Goal: Information Seeking & Learning: Learn about a topic

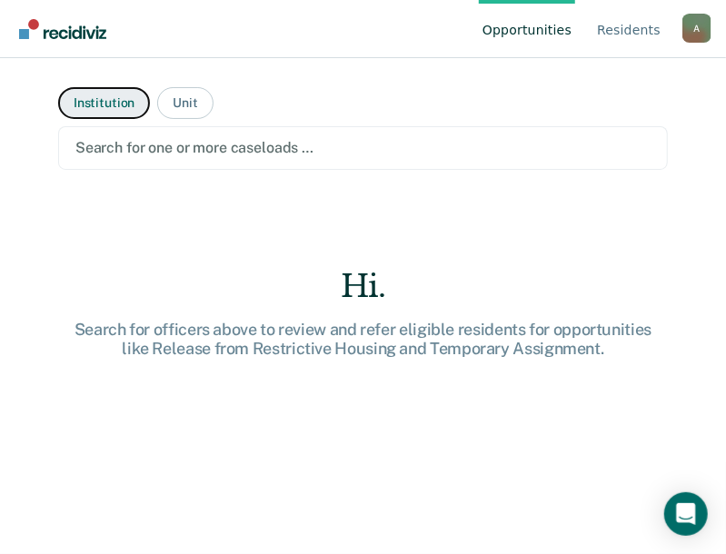
click at [110, 96] on button "Institution" at bounding box center [104, 103] width 92 height 32
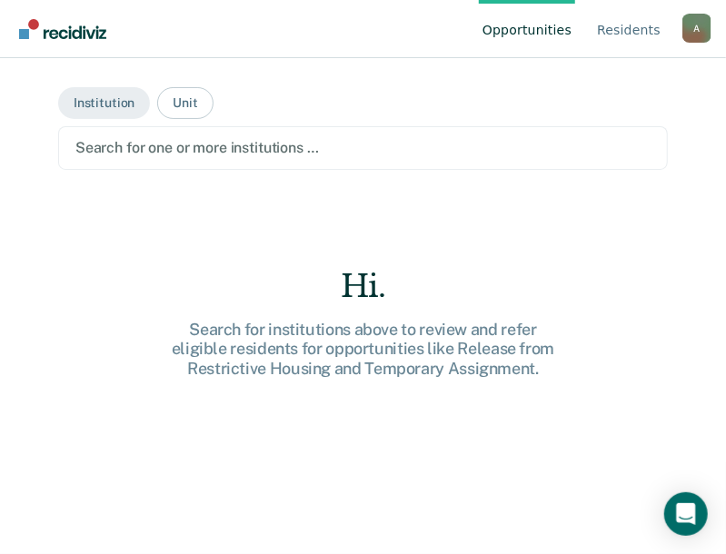
click at [122, 144] on div at bounding box center [362, 147] width 575 height 21
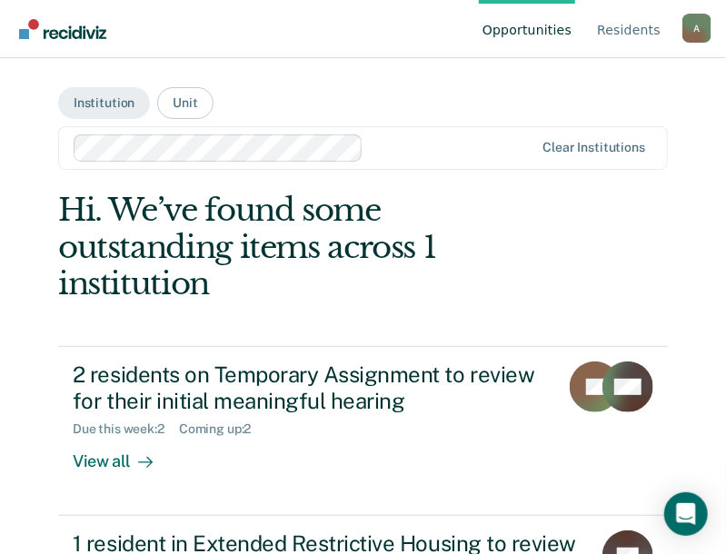
click at [694, 25] on div "A" at bounding box center [696, 28] width 29 height 29
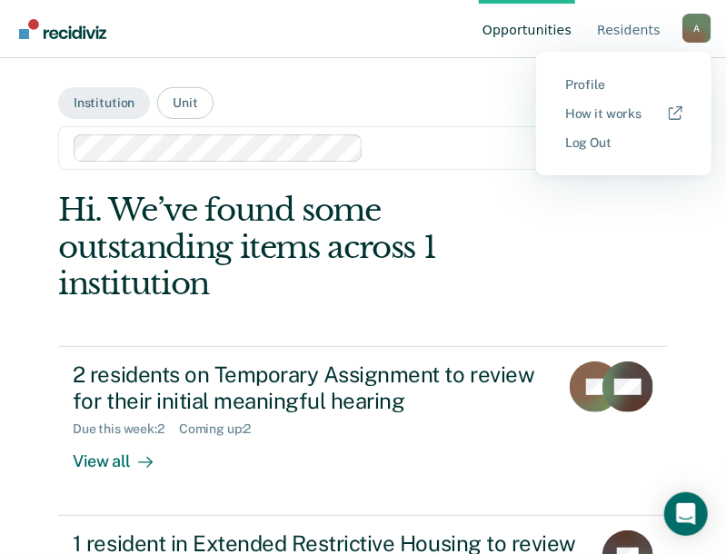
click at [479, 88] on main "Institution Unit Clear institutions Hi. We’ve found some outstanding items acro…" at bounding box center [362, 284] width 653 height 452
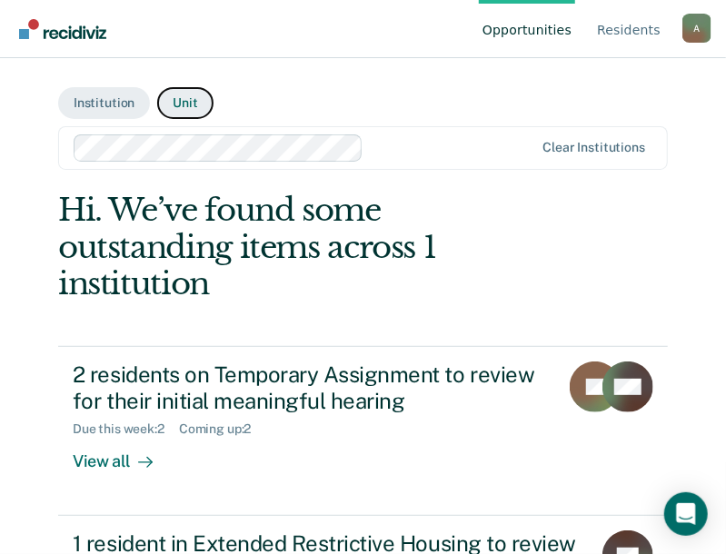
click at [182, 102] on button "Unit" at bounding box center [184, 103] width 55 height 32
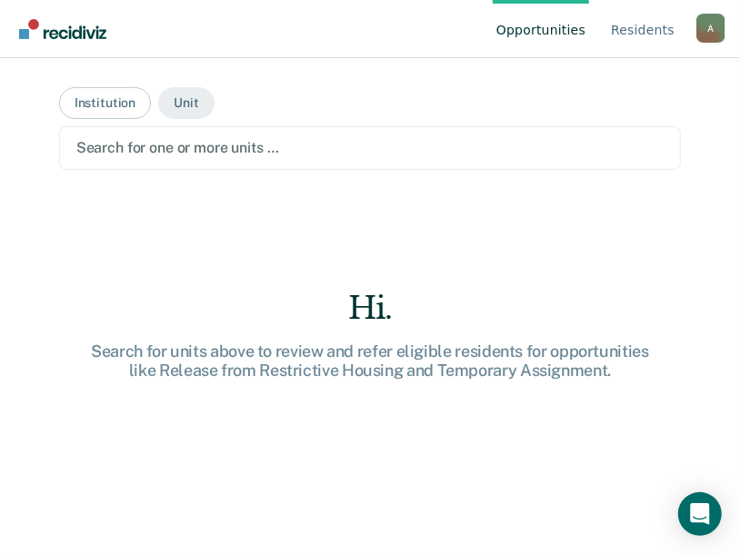
click at [172, 144] on div at bounding box center [370, 147] width 588 height 21
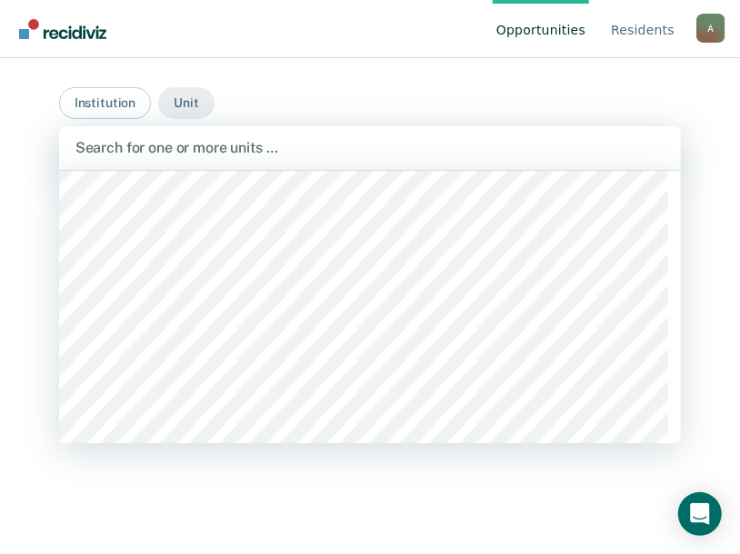
scroll to position [1545, 0]
click at [108, 96] on button "Institution" at bounding box center [105, 103] width 92 height 32
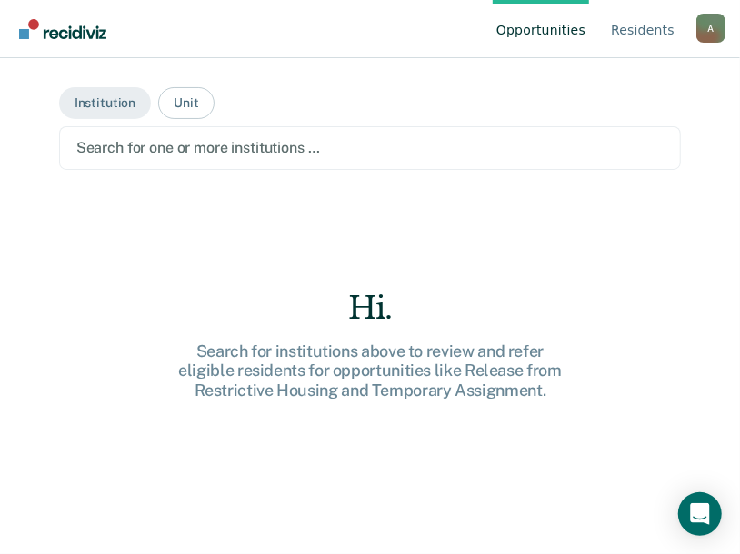
click at [174, 144] on div at bounding box center [370, 147] width 588 height 21
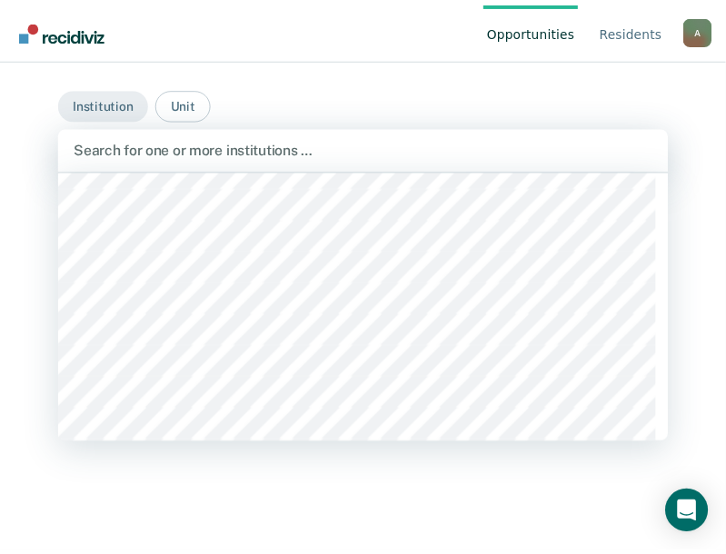
scroll to position [5088, 0]
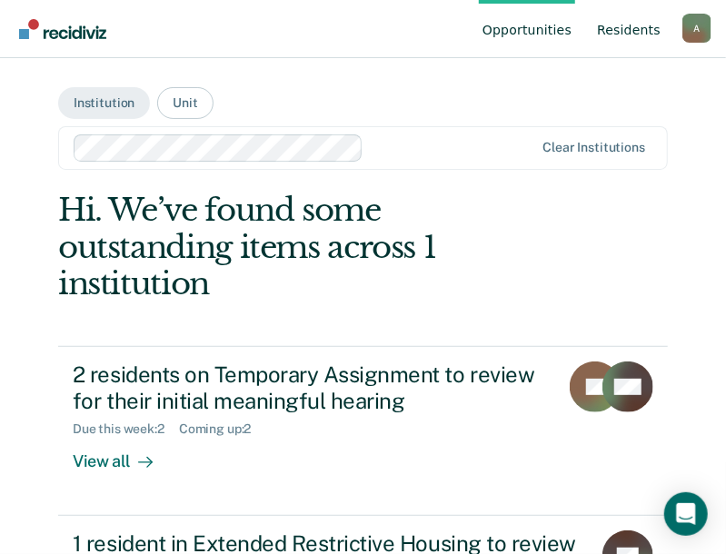
click at [631, 25] on link "Resident s" at bounding box center [628, 29] width 71 height 58
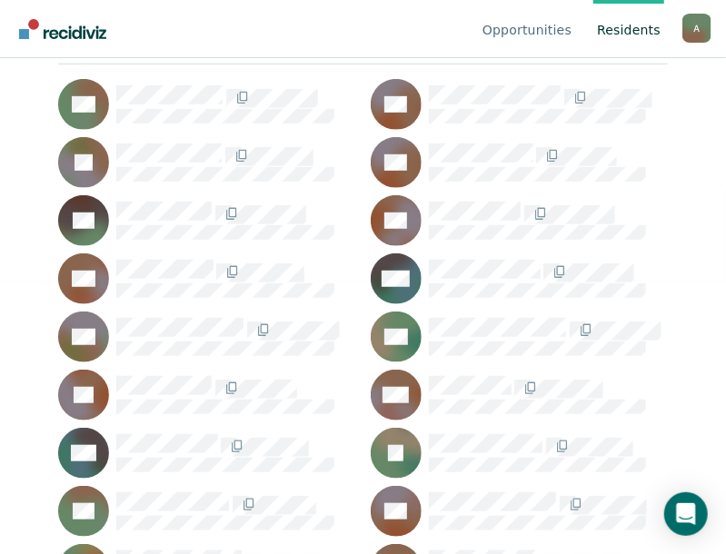
scroll to position [363, 0]
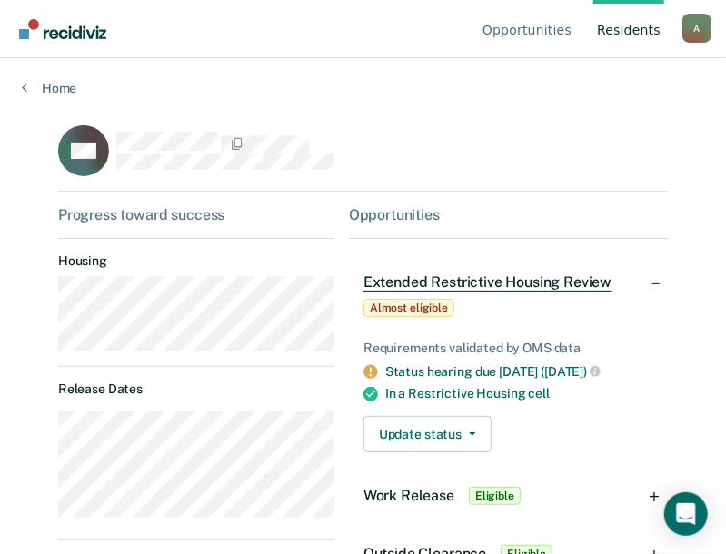
scroll to position [182, 0]
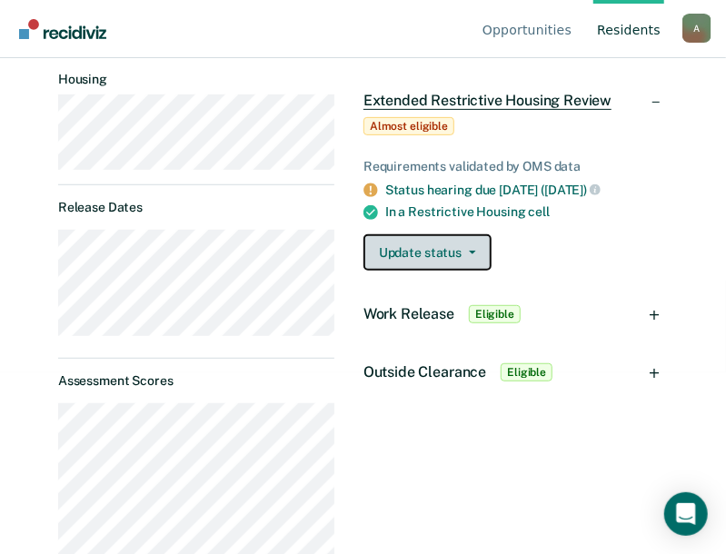
click at [463, 247] on button "Update status" at bounding box center [427, 252] width 128 height 36
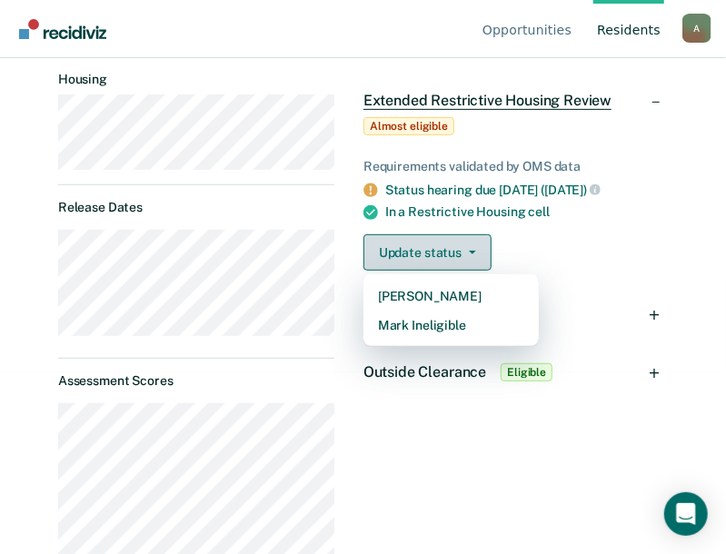
click at [463, 247] on button "Update status" at bounding box center [427, 252] width 128 height 36
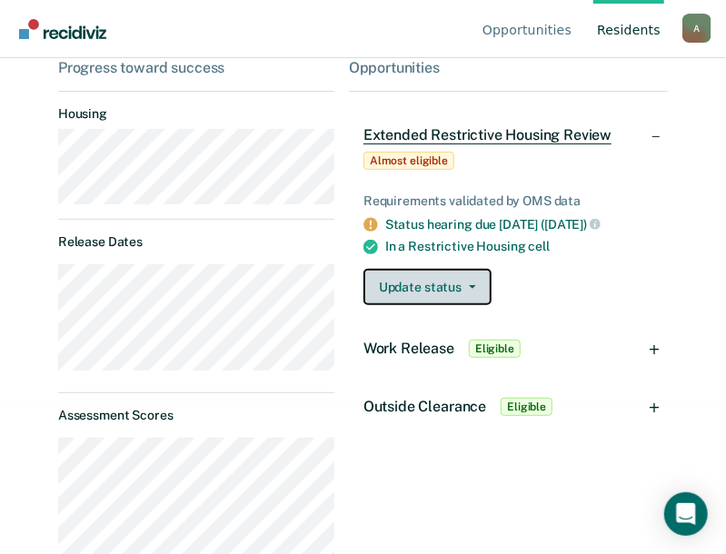
scroll to position [0, 0]
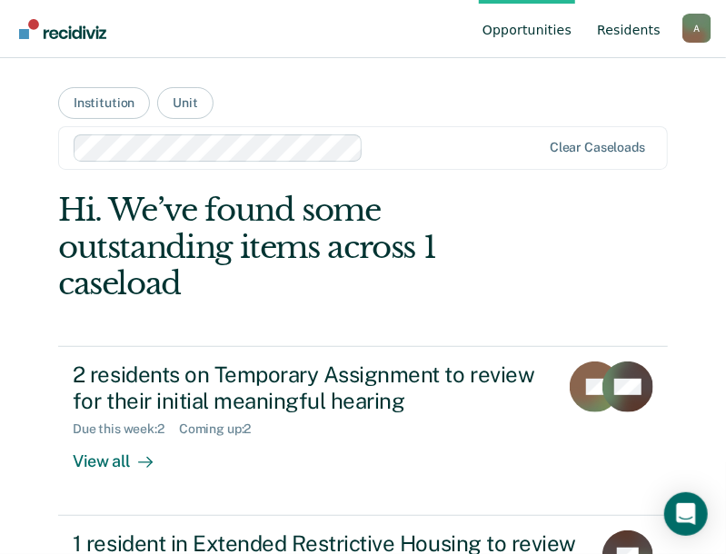
click at [645, 26] on link "Resident s" at bounding box center [628, 29] width 71 height 58
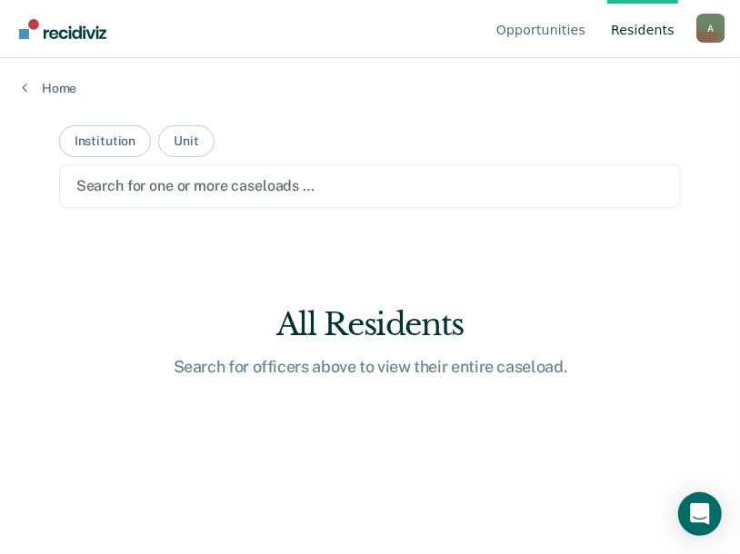
click at [167, 183] on div at bounding box center [370, 185] width 588 height 21
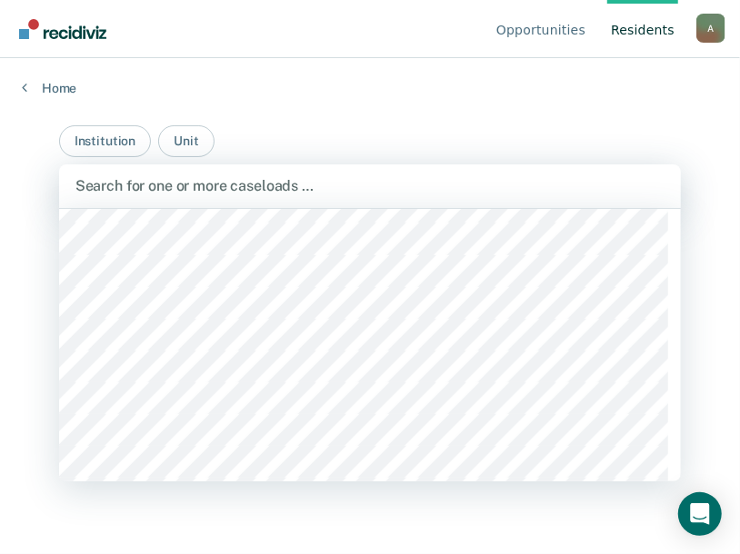
scroll to position [5179, 0]
click at [134, 180] on div at bounding box center [370, 185] width 590 height 21
click at [179, 137] on button "Unit" at bounding box center [185, 141] width 55 height 32
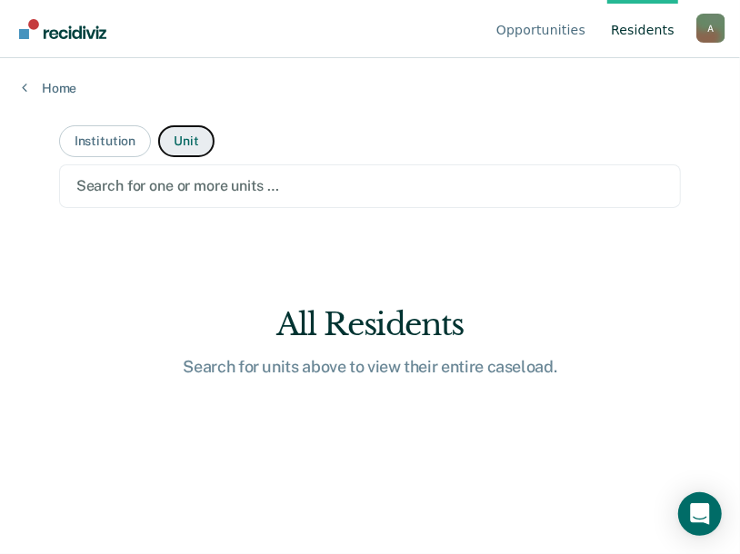
click at [180, 136] on button "Unit" at bounding box center [185, 141] width 55 height 32
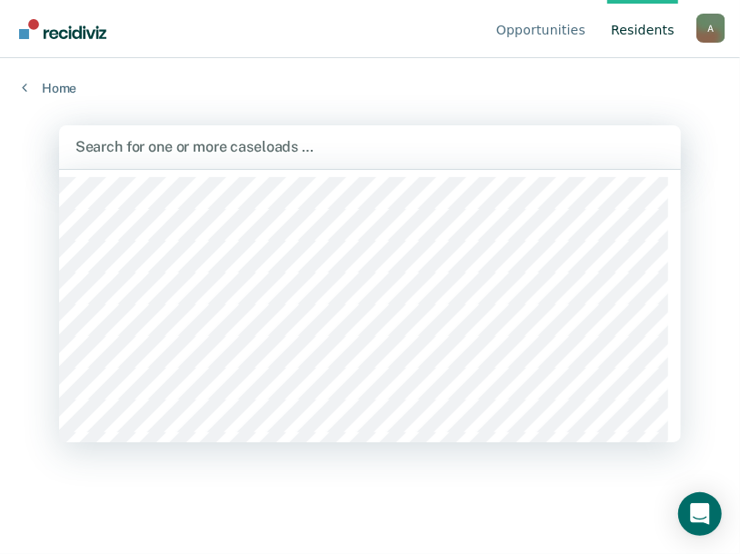
click at [106, 146] on div at bounding box center [370, 146] width 590 height 21
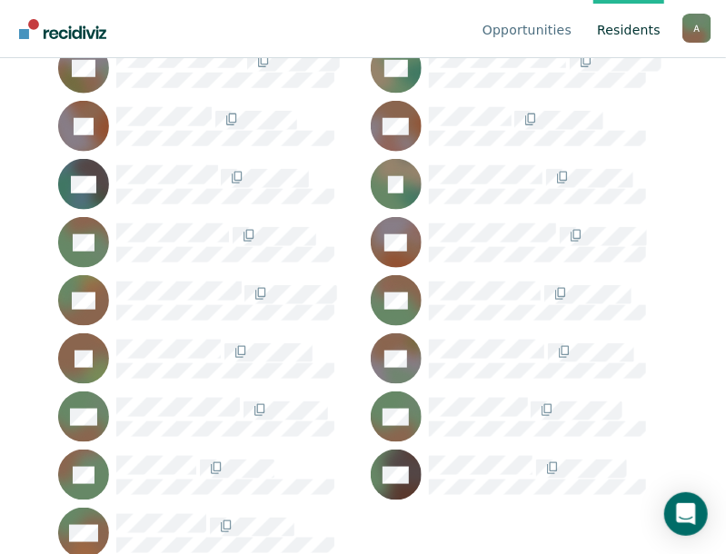
scroll to position [412, 0]
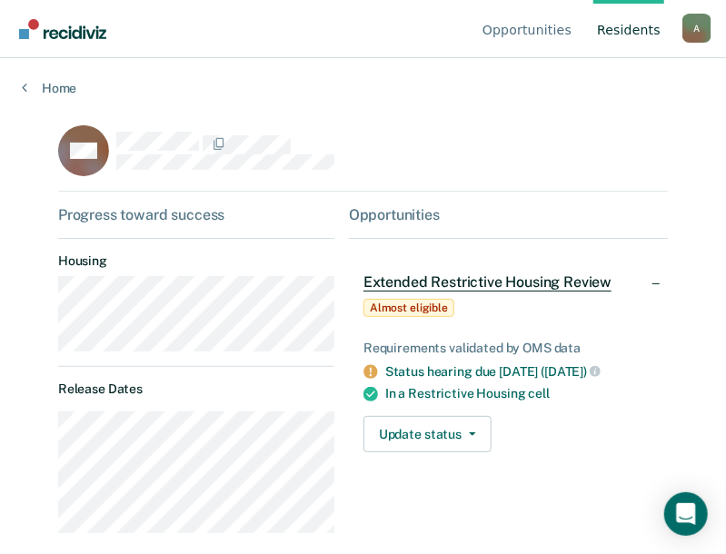
scroll to position [91, 0]
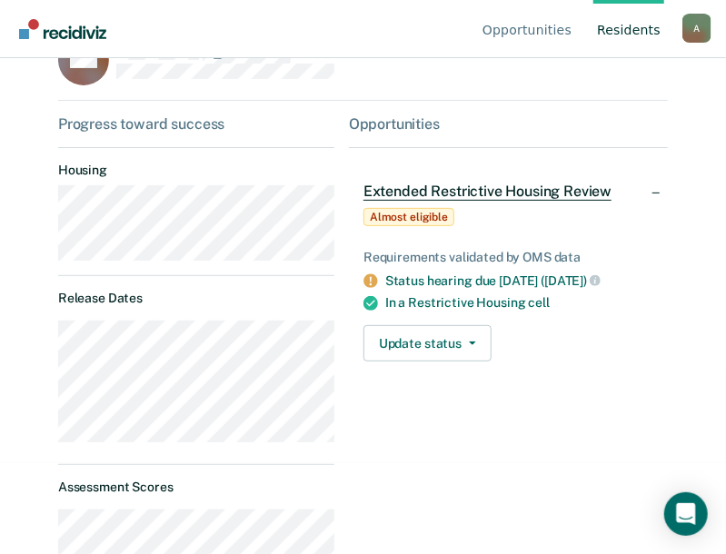
click at [406, 213] on span "Almost eligible" at bounding box center [408, 217] width 91 height 18
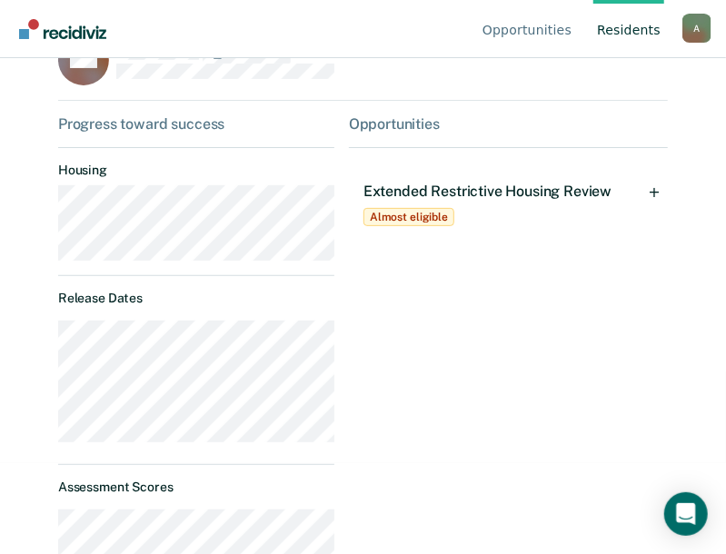
click at [406, 213] on span "Almost eligible" at bounding box center [408, 217] width 91 height 18
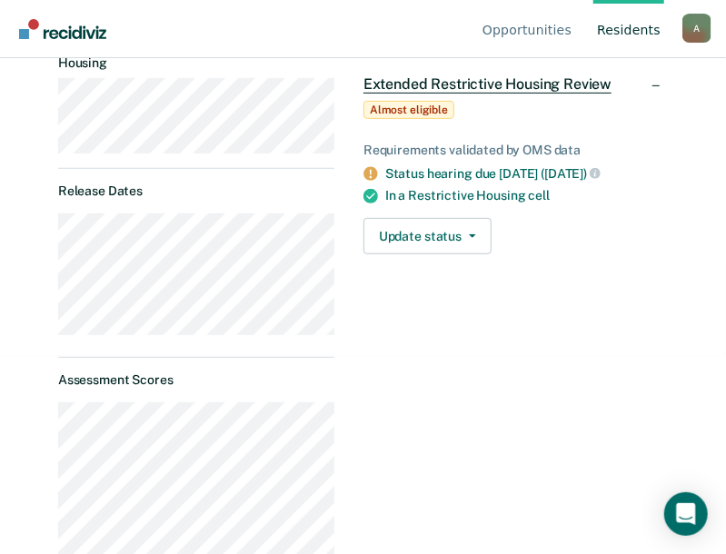
scroll to position [107, 0]
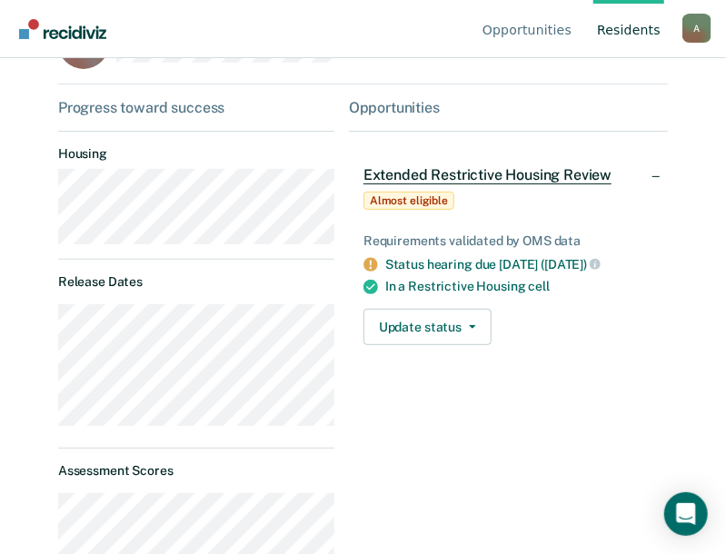
click at [630, 31] on link "Resident s" at bounding box center [628, 29] width 71 height 58
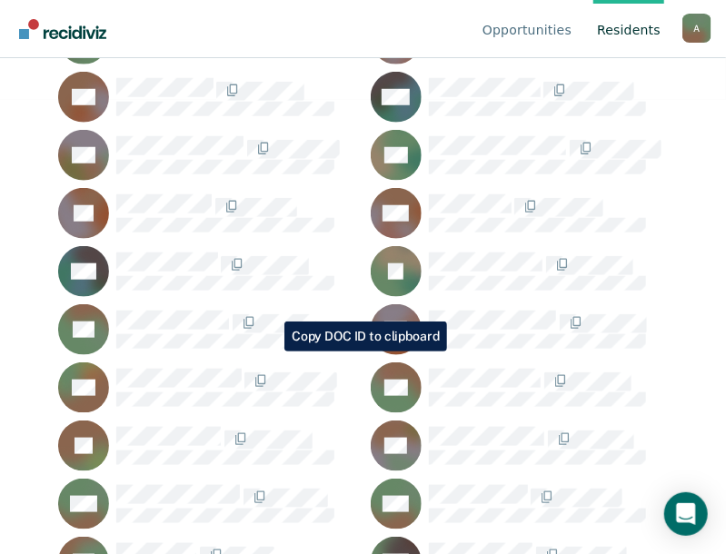
scroll to position [541, 0]
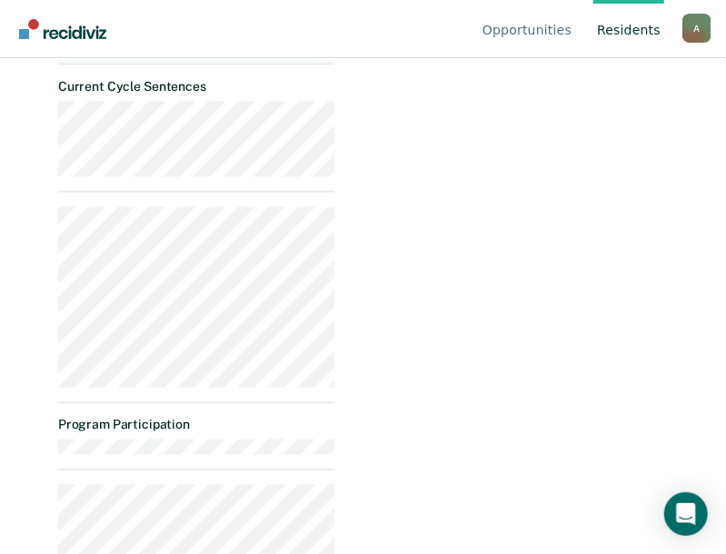
scroll to position [887, 0]
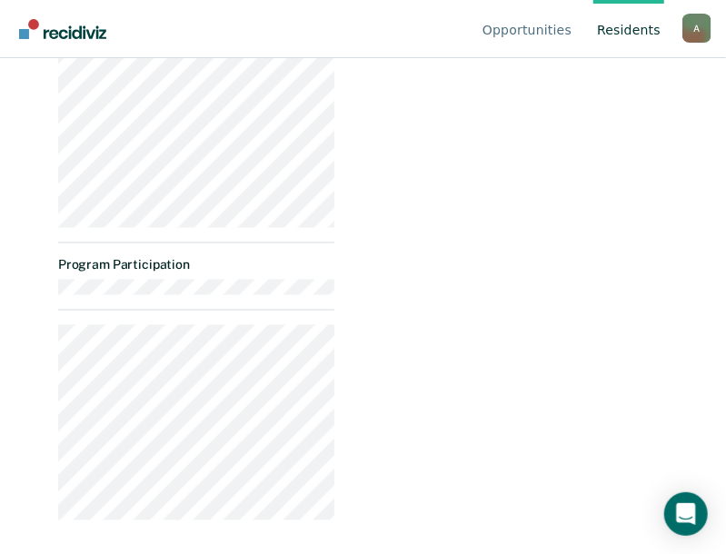
click at [243, 270] on dt "Program Participation" at bounding box center [196, 265] width 276 height 15
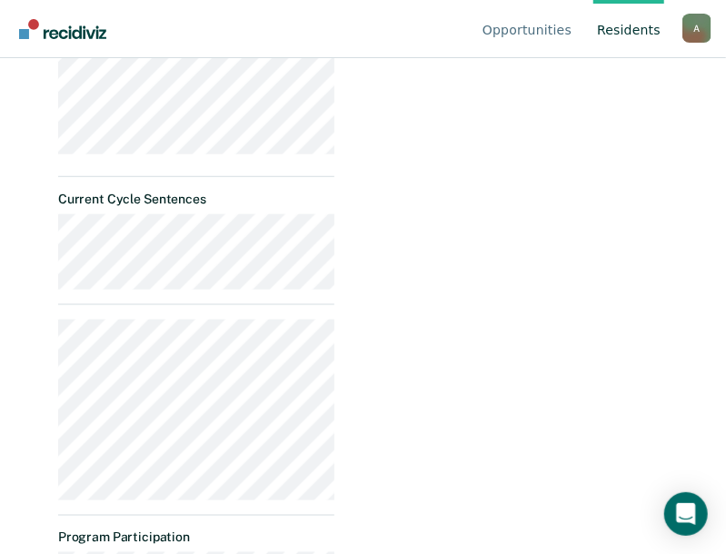
click at [629, 30] on link "Resident s" at bounding box center [628, 29] width 71 height 58
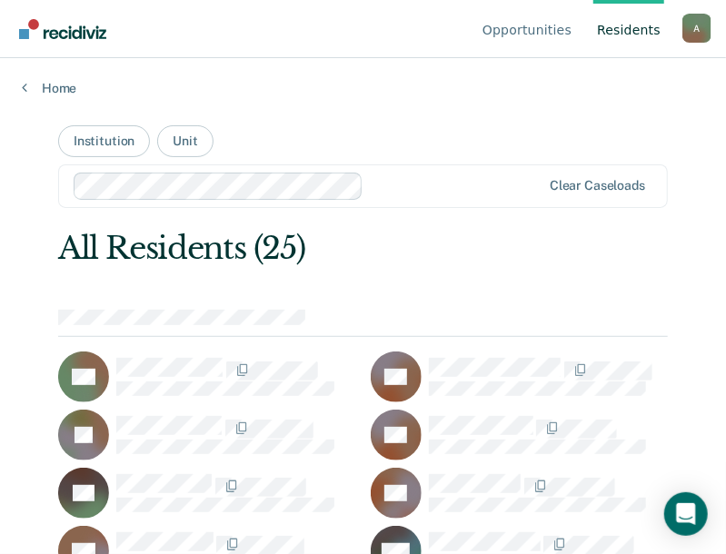
scroll to position [182, 0]
